Goal: Transaction & Acquisition: Purchase product/service

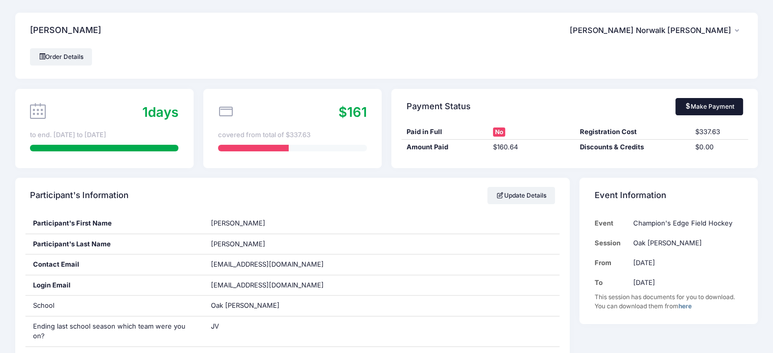
click at [708, 108] on link "Make Payment" at bounding box center [710, 106] width 68 height 17
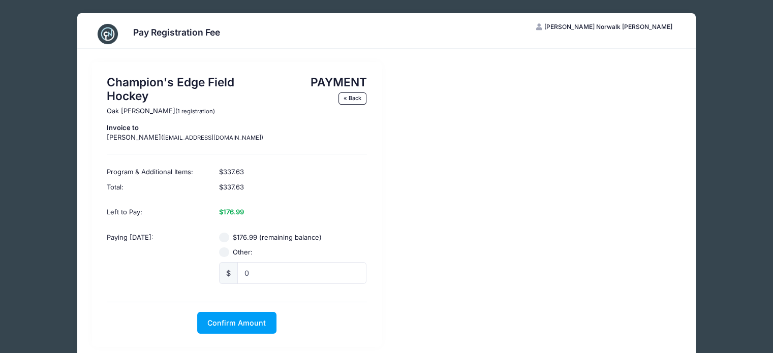
click at [229, 237] on input "$176.99 (remaining balance)" at bounding box center [224, 238] width 10 height 10
radio input "true"
click at [226, 323] on span "Confirm Amount" at bounding box center [236, 323] width 58 height 9
click at [233, 320] on button "Pay with Card" at bounding box center [237, 323] width 70 height 22
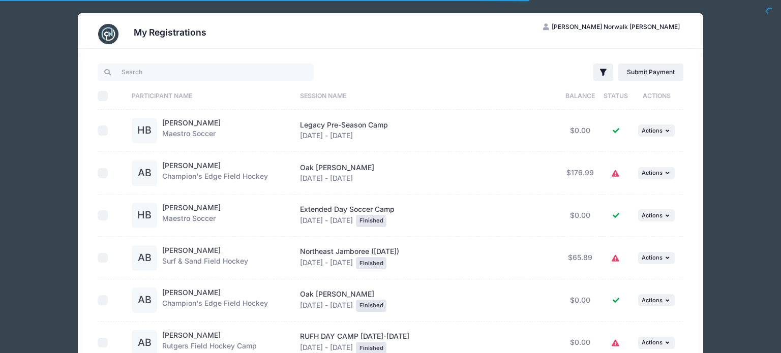
select select "50"
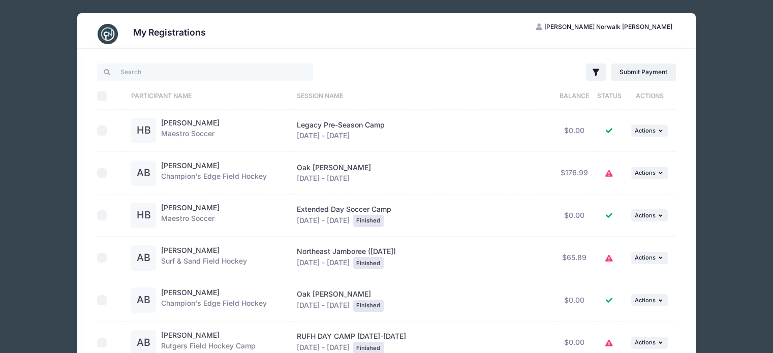
click at [102, 170] on input "checkbox" at bounding box center [102, 173] width 10 height 10
checkbox input "true"
click at [651, 172] on span "Actions" at bounding box center [645, 172] width 21 height 7
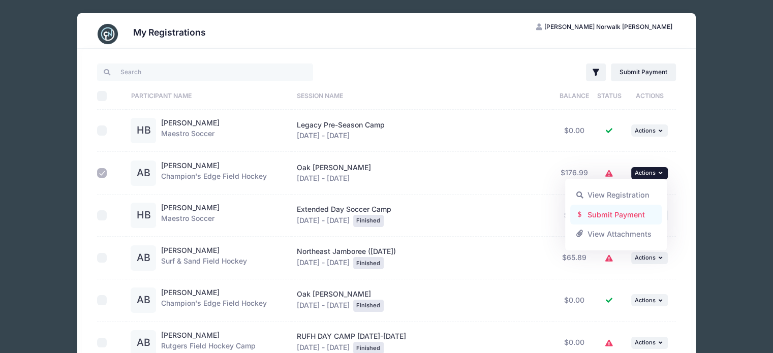
click at [630, 217] on link "Submit Payment" at bounding box center [616, 214] width 92 height 19
